Goal: Obtain resource: Download file/media

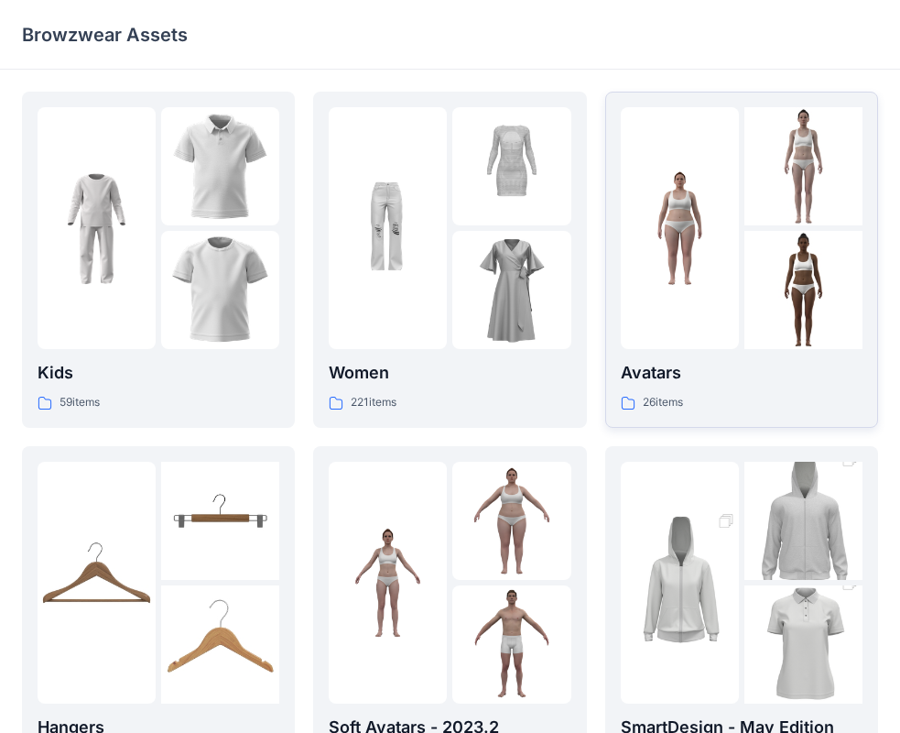
click at [716, 325] on div at bounding box center [680, 228] width 118 height 242
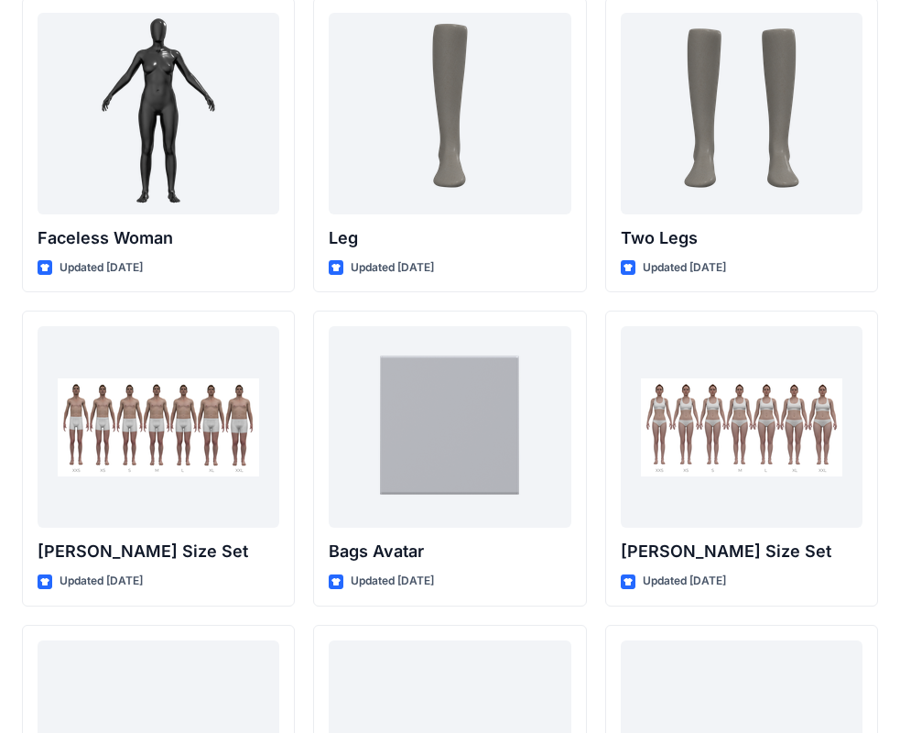
scroll to position [1691, 0]
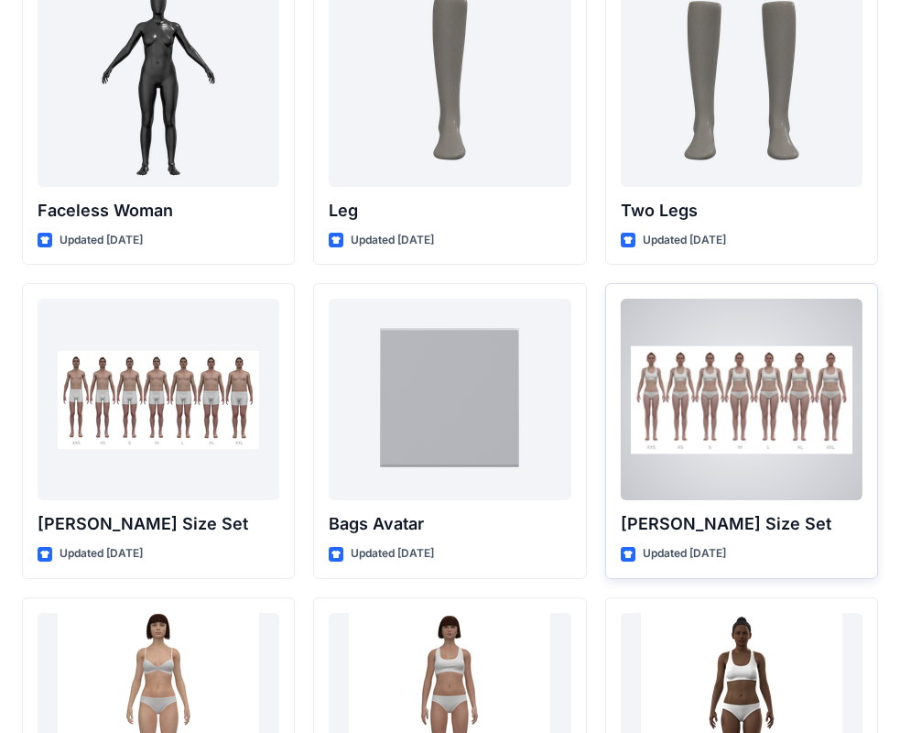
click at [692, 438] on div at bounding box center [742, 399] width 242 height 201
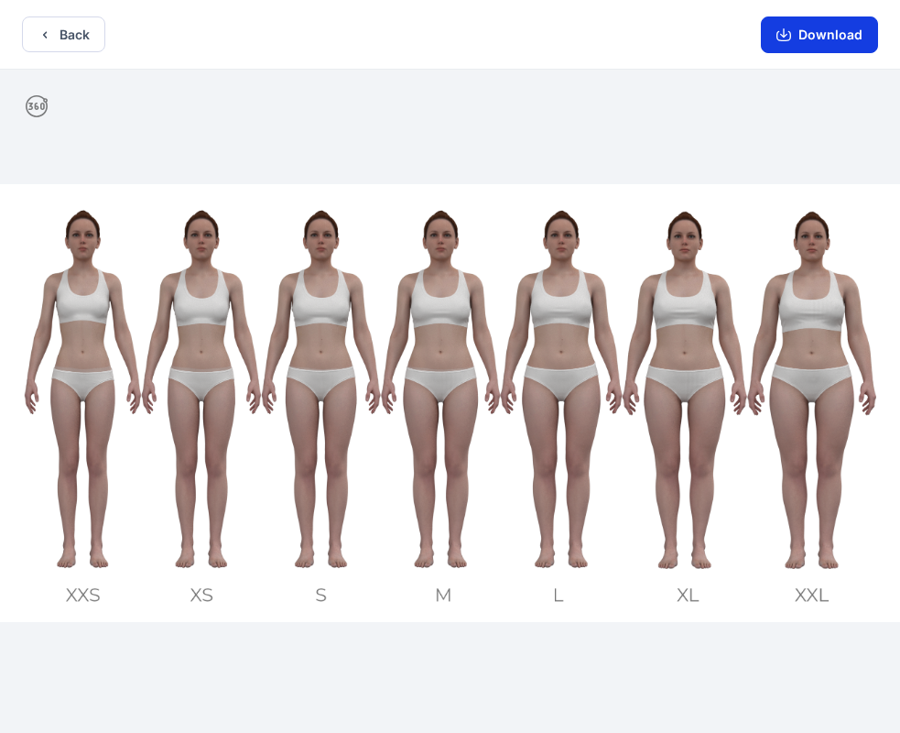
click at [832, 35] on button "Download" at bounding box center [819, 34] width 117 height 37
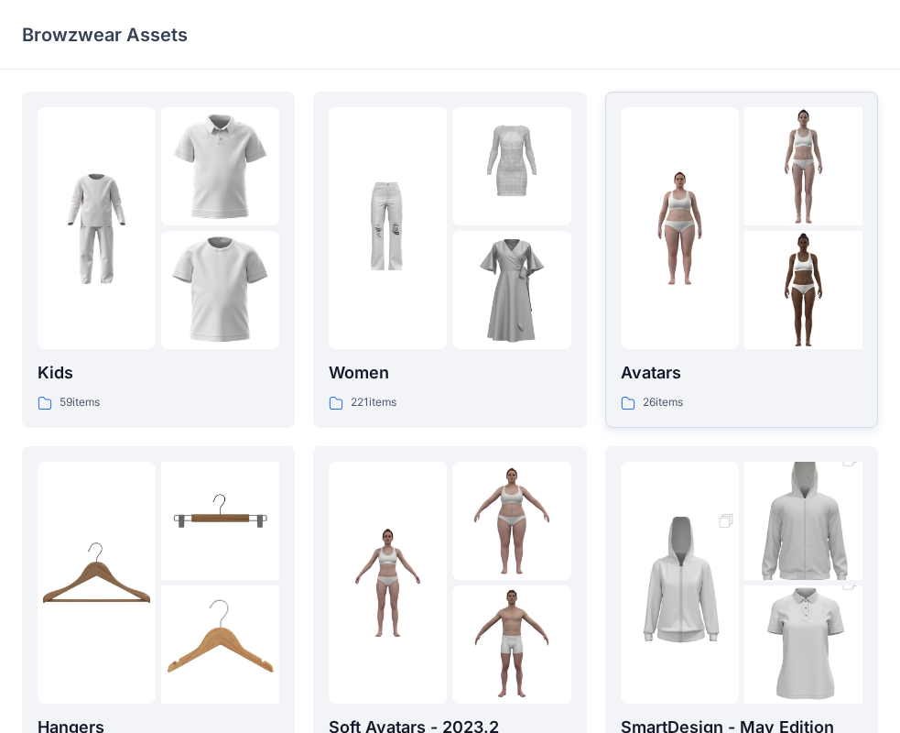
click at [681, 332] on div at bounding box center [680, 228] width 118 height 242
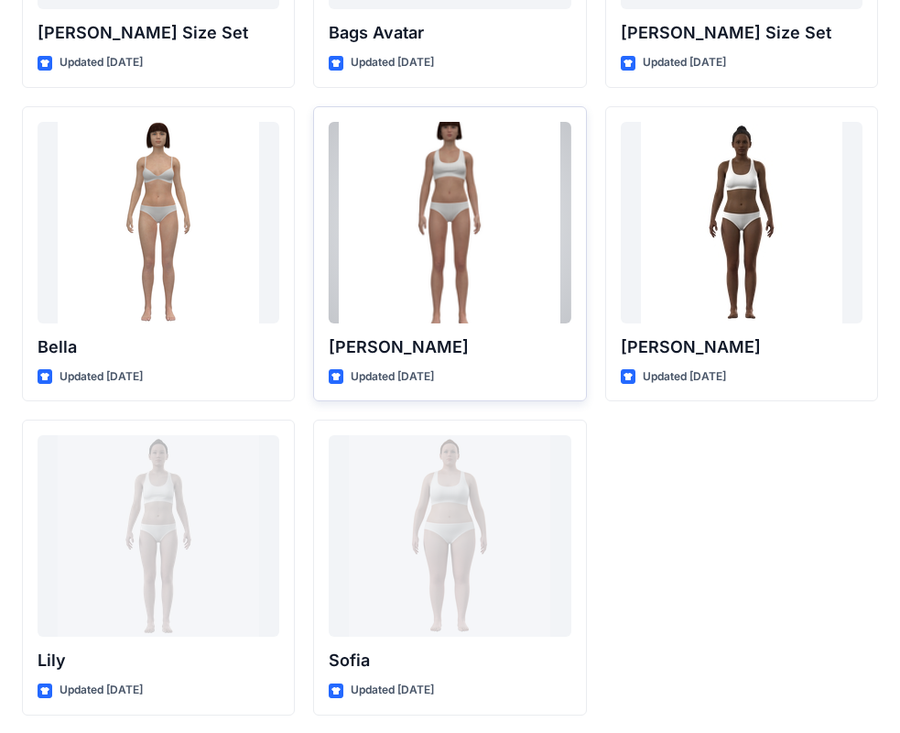
scroll to position [2186, 0]
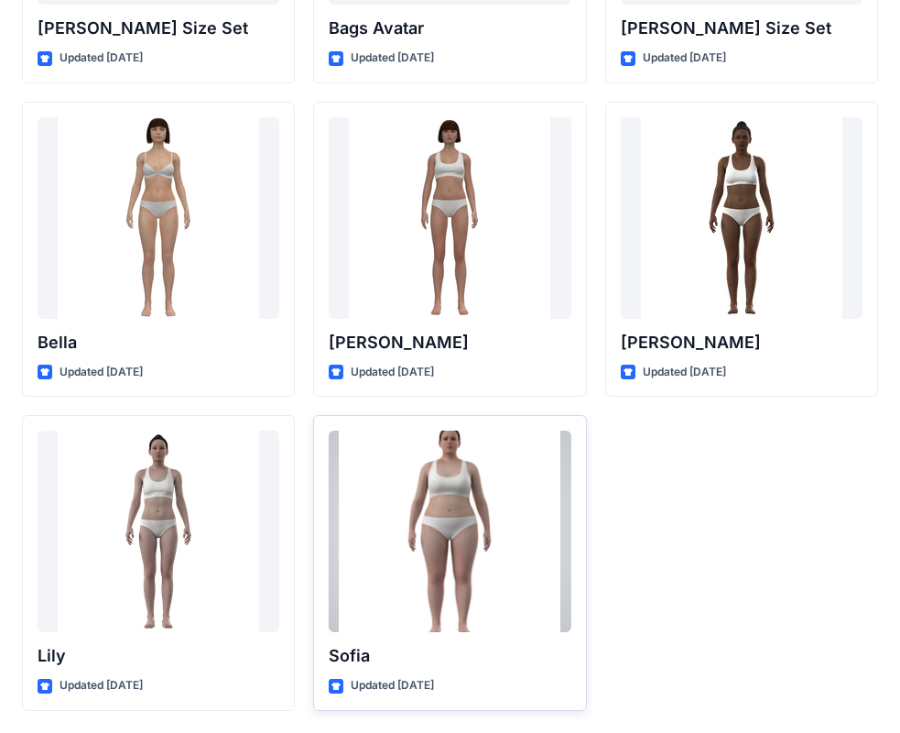
click at [462, 554] on div at bounding box center [450, 530] width 242 height 201
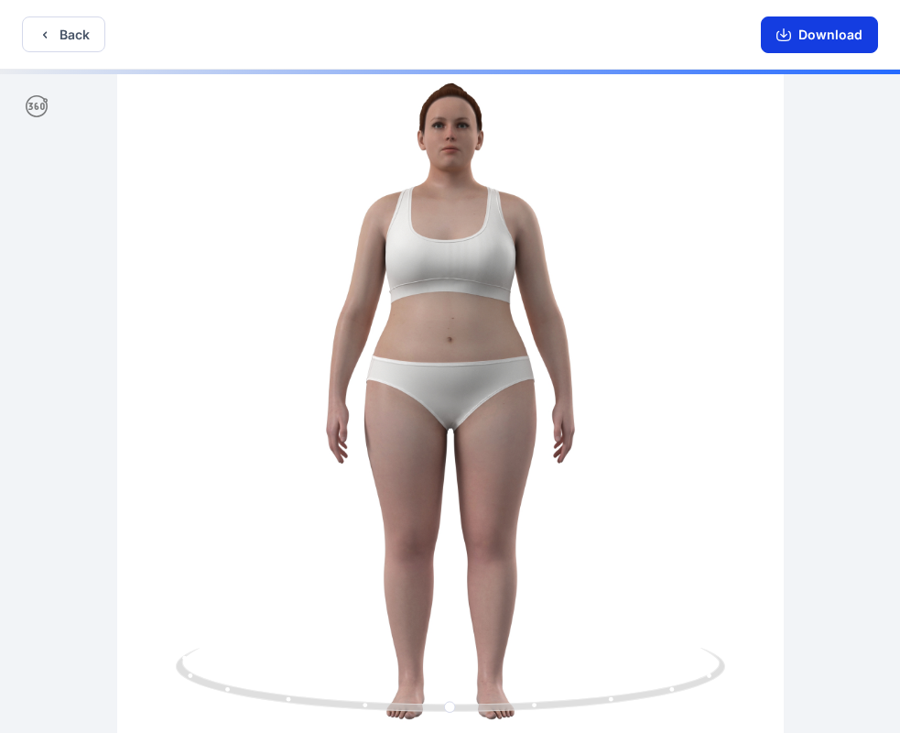
click at [843, 27] on button "Download" at bounding box center [819, 34] width 117 height 37
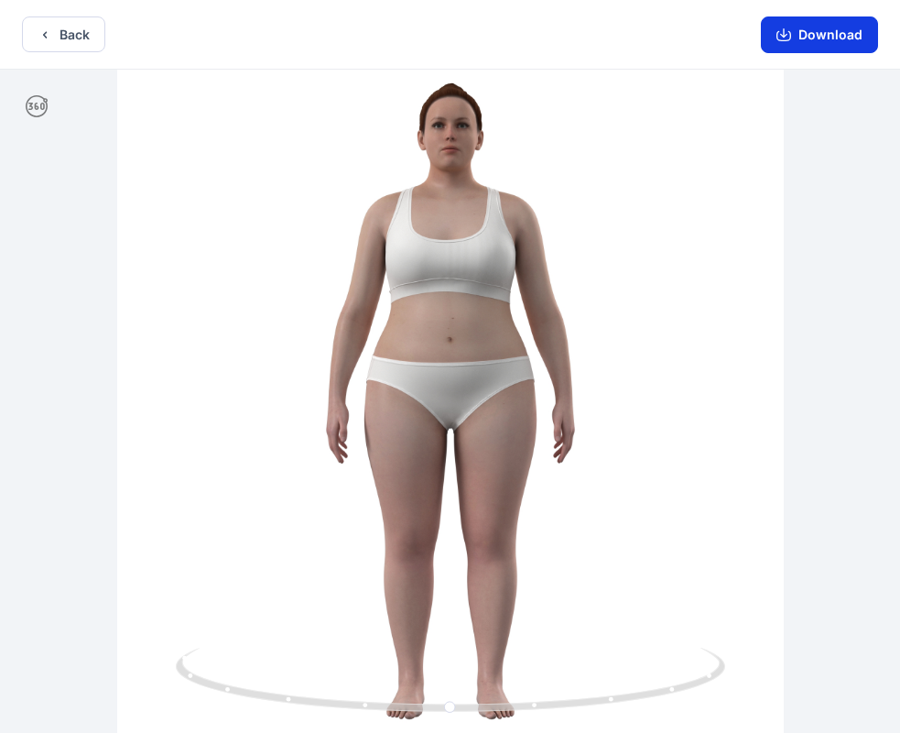
click at [831, 36] on button "Download" at bounding box center [819, 34] width 117 height 37
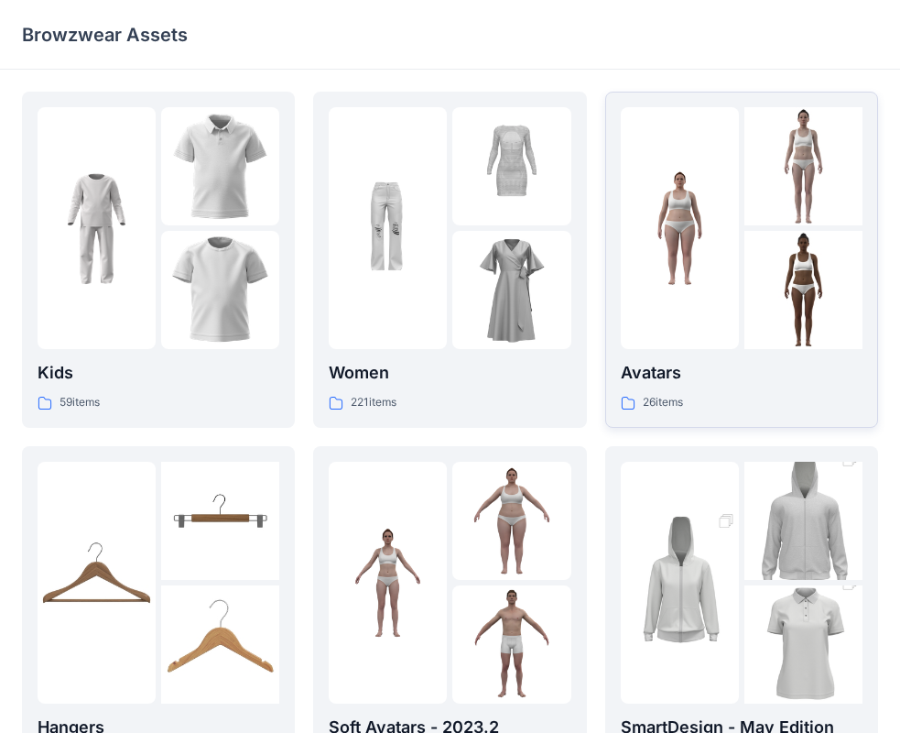
click at [705, 331] on div at bounding box center [680, 228] width 118 height 242
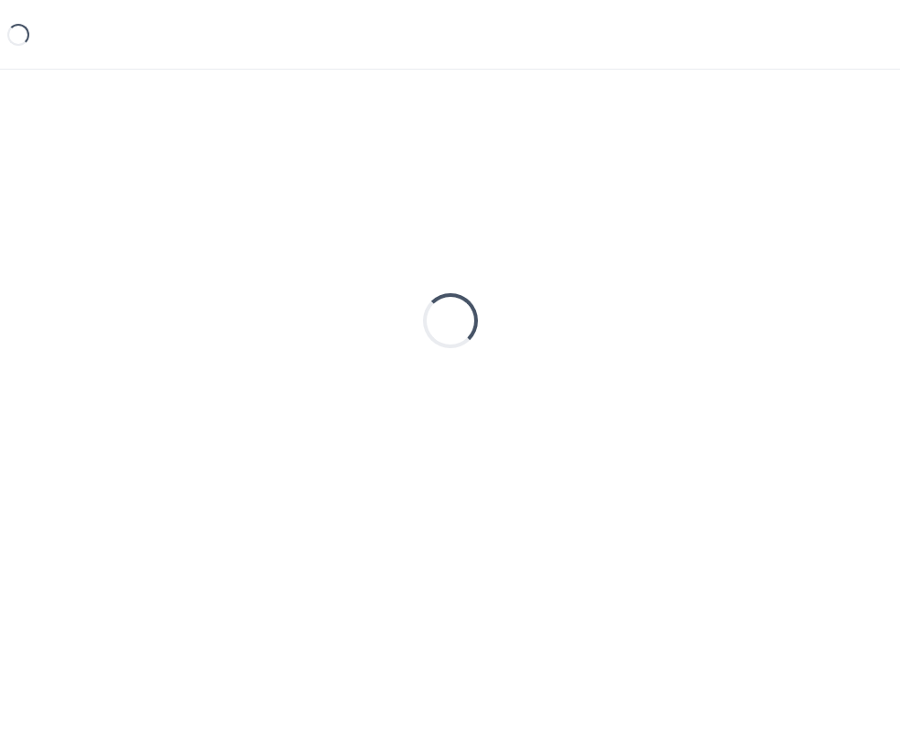
click at [705, 331] on div "Loading..." at bounding box center [450, 321] width 856 height 458
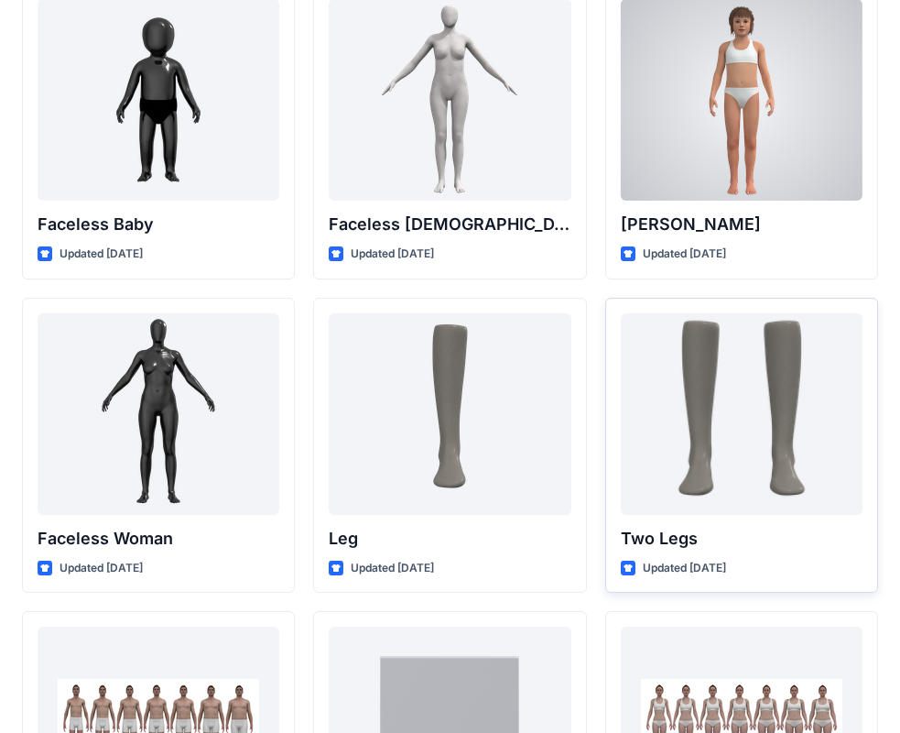
scroll to position [1691, 0]
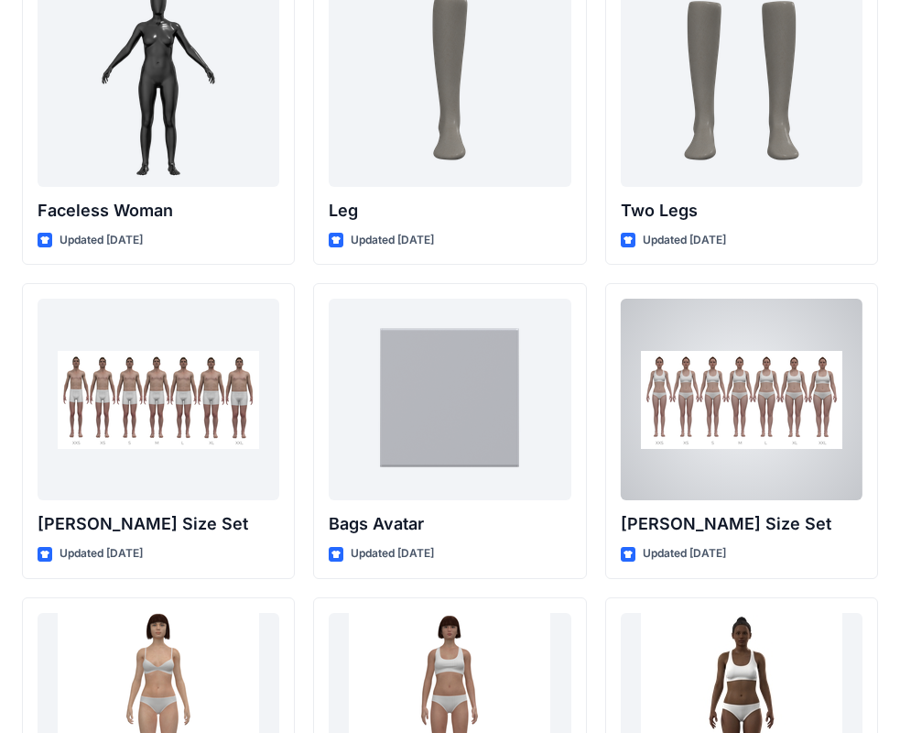
click at [734, 424] on div at bounding box center [742, 399] width 242 height 201
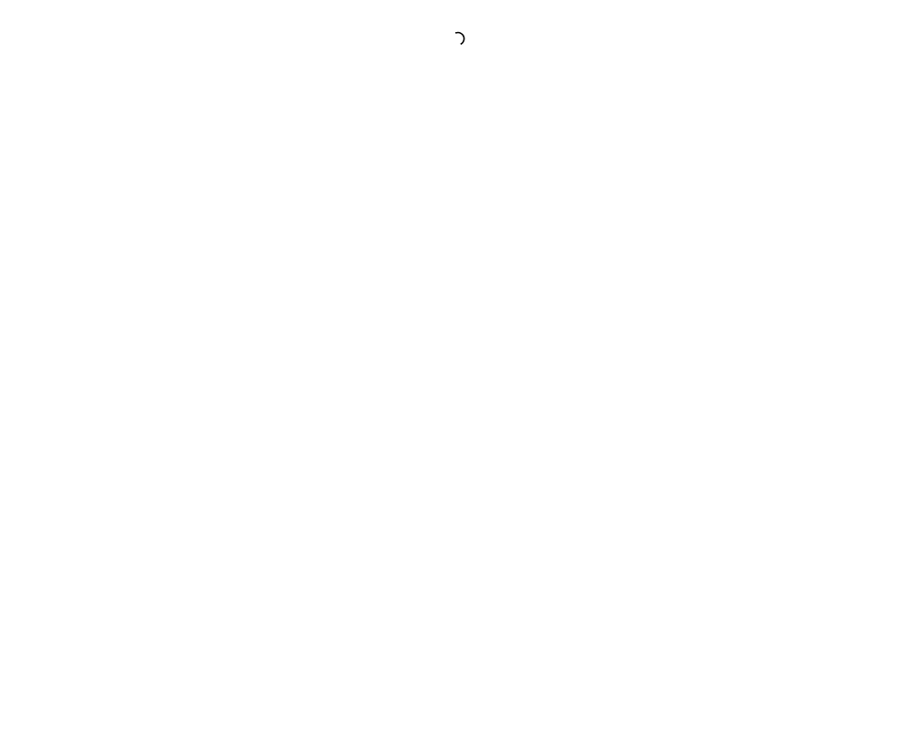
click at [733, 425] on div at bounding box center [458, 366] width 916 height 733
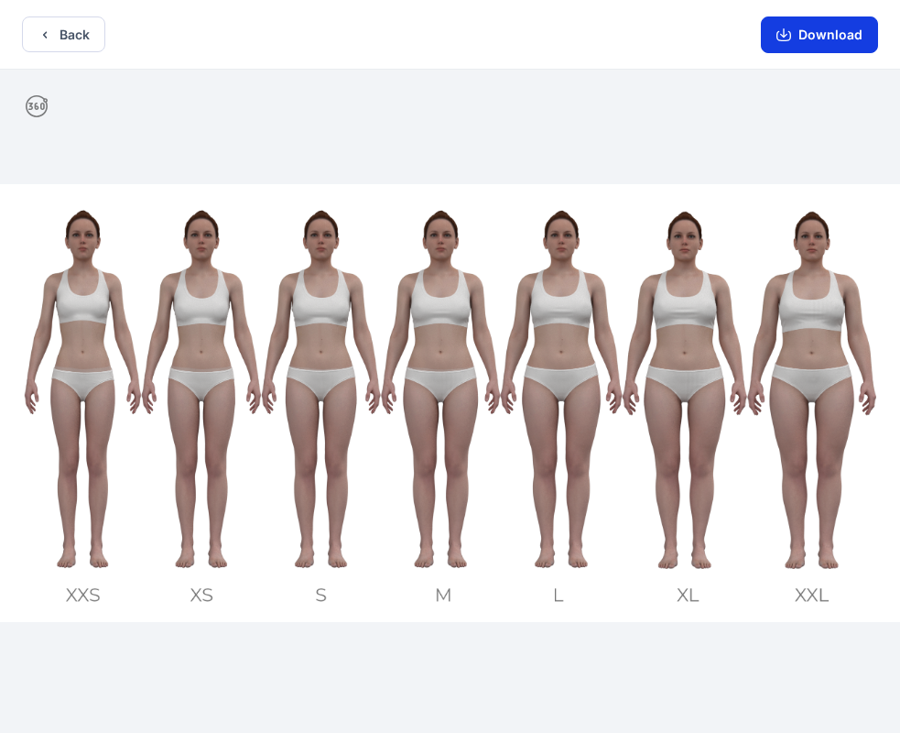
click at [837, 34] on button "Download" at bounding box center [819, 34] width 117 height 37
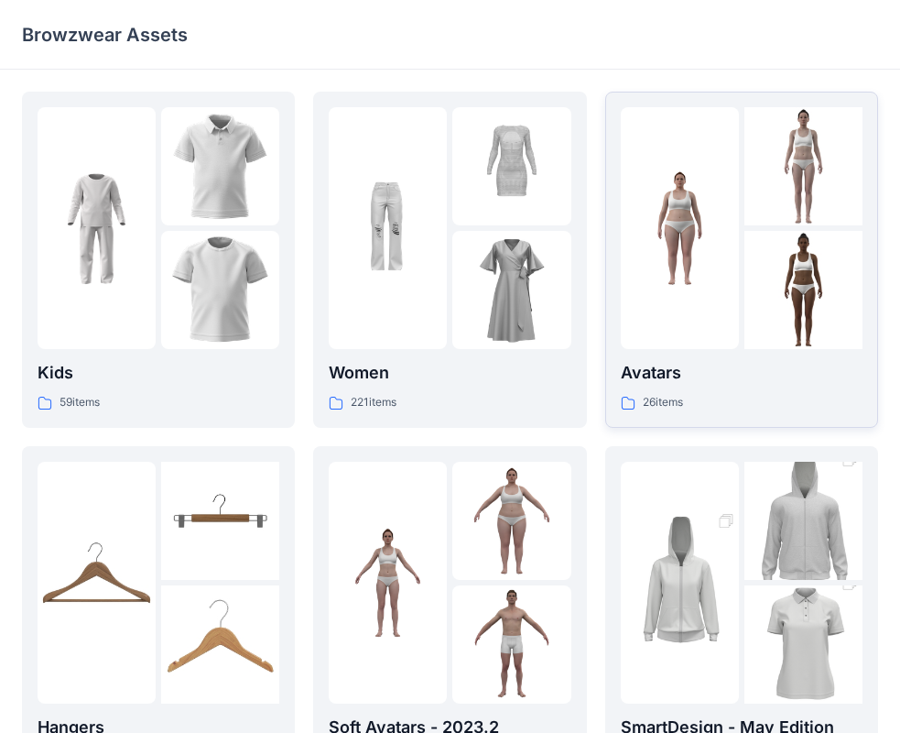
click at [706, 295] on div at bounding box center [680, 228] width 118 height 242
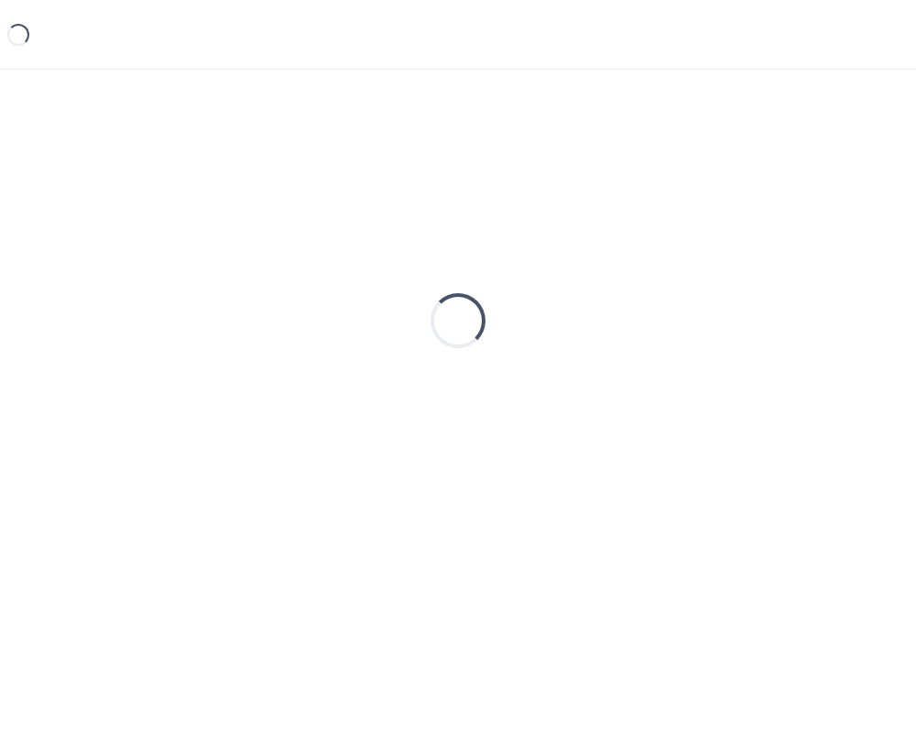
click at [710, 295] on div "Loading..." at bounding box center [458, 321] width 872 height 458
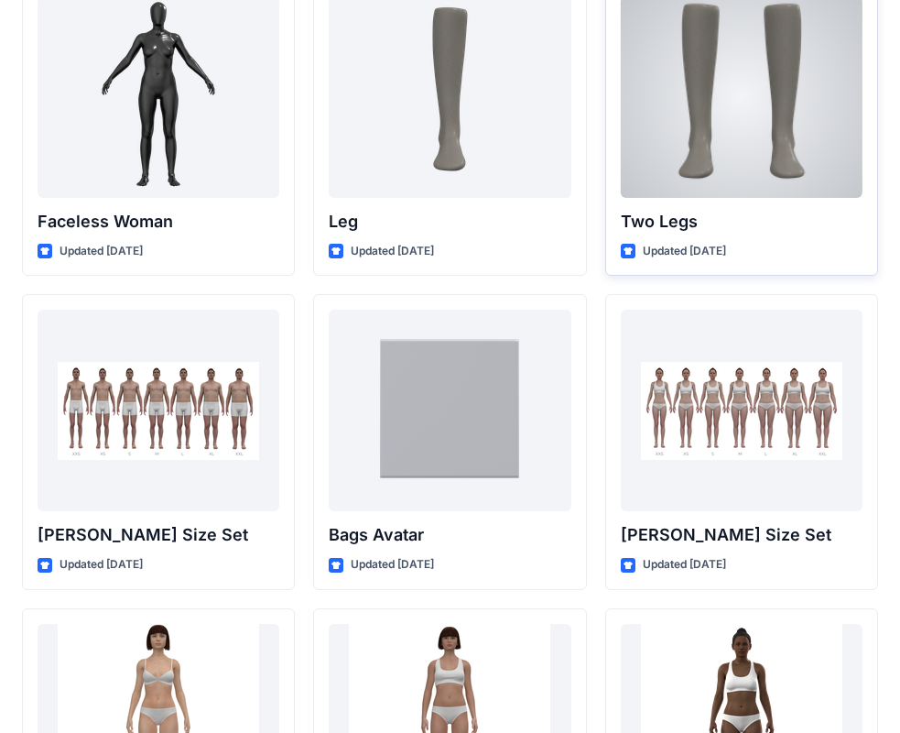
scroll to position [1691, 0]
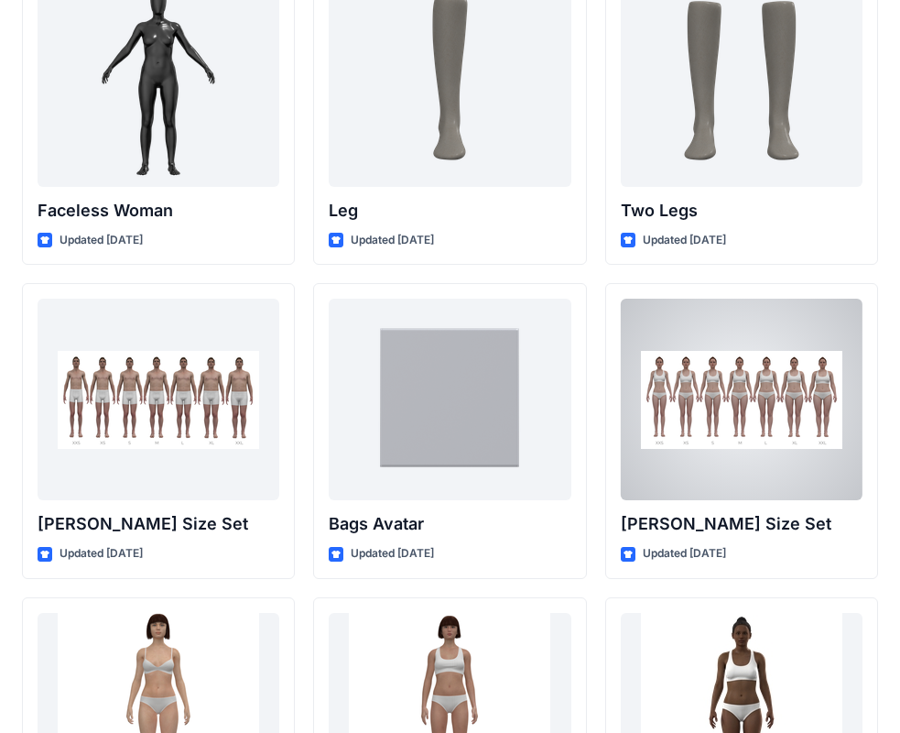
click at [723, 399] on div at bounding box center [742, 399] width 242 height 201
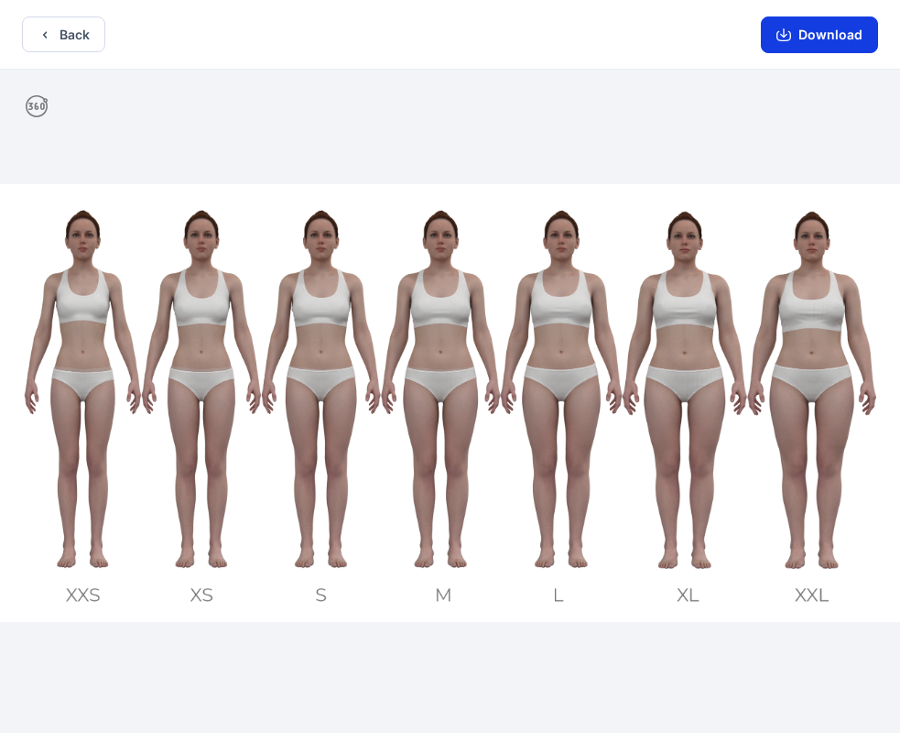
click at [829, 35] on button "Download" at bounding box center [819, 34] width 117 height 37
